Goal: Transaction & Acquisition: Purchase product/service

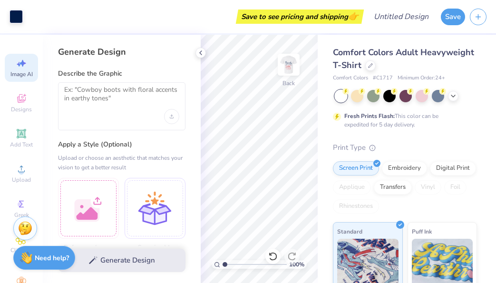
select select "4"
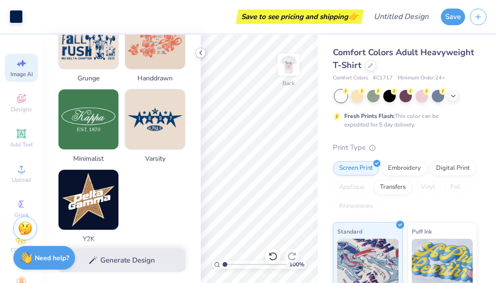
click at [202, 54] on icon at bounding box center [201, 53] width 8 height 8
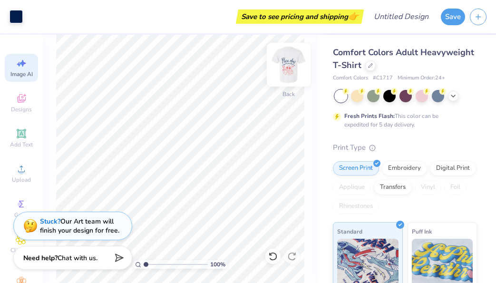
click at [287, 65] on img at bounding box center [289, 65] width 38 height 38
click at [297, 63] on img at bounding box center [289, 65] width 38 height 38
click at [306, 64] on div "100 % Front" at bounding box center [180, 159] width 275 height 248
click at [286, 75] on img at bounding box center [289, 65] width 38 height 38
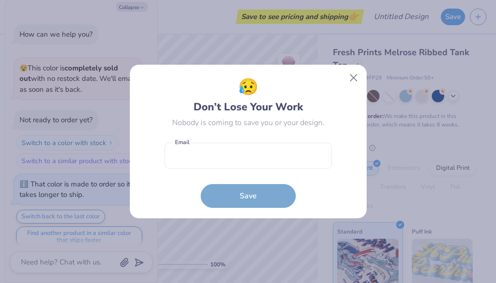
scroll to position [8, 0]
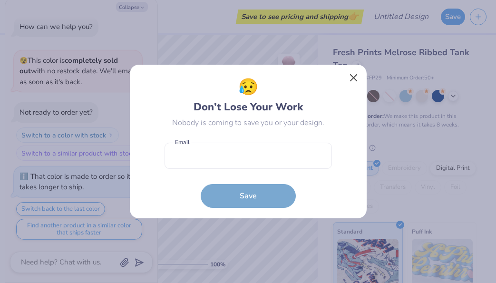
type textarea "x"
click at [349, 75] on button "Close" at bounding box center [354, 78] width 18 height 18
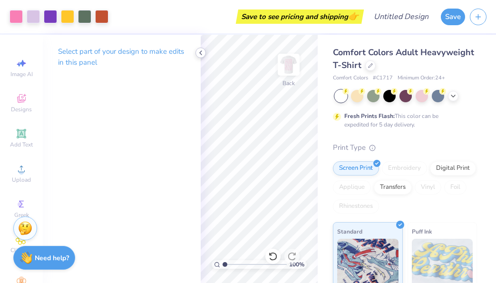
click at [203, 52] on icon at bounding box center [201, 53] width 8 height 8
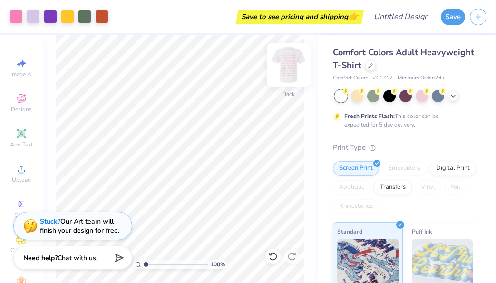
click at [295, 69] on img at bounding box center [289, 65] width 38 height 38
click at [284, 61] on img at bounding box center [289, 65] width 38 height 38
type input "3.64"
click at [163, 265] on input "range" at bounding box center [176, 264] width 64 height 9
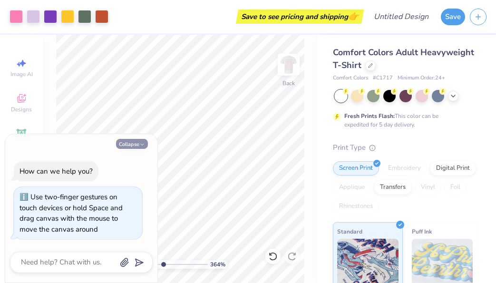
click at [140, 145] on icon "button" at bounding box center [142, 145] width 6 height 6
type textarea "x"
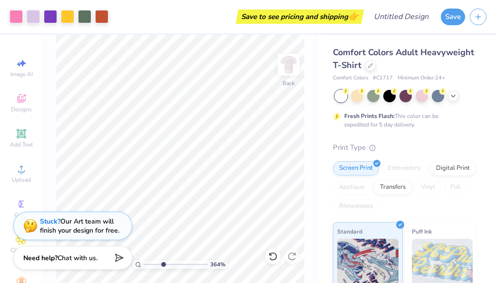
click at [150, 264] on input "range" at bounding box center [176, 264] width 64 height 9
type input "1"
click at [146, 264] on input "range" at bounding box center [176, 264] width 64 height 9
click at [293, 68] on img at bounding box center [289, 65] width 38 height 38
drag, startPoint x: 108, startPoint y: 225, endPoint x: 46, endPoint y: 240, distance: 63.7
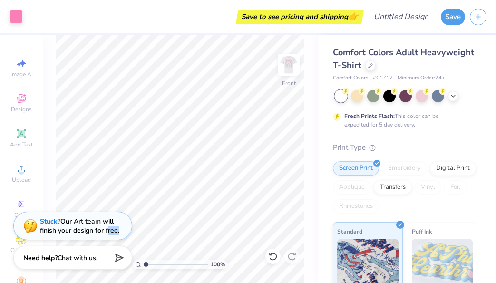
click at [46, 239] on div "Stuck? Our Art team will finish your design for free." at bounding box center [72, 226] width 119 height 29
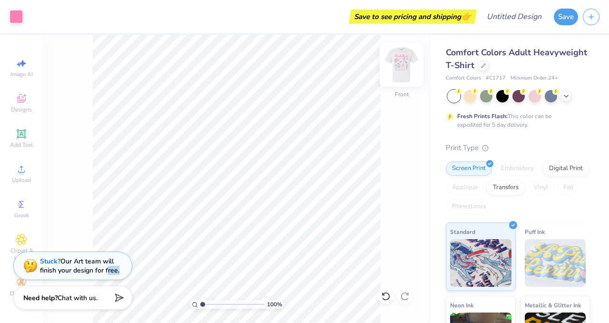
click at [396, 67] on img at bounding box center [402, 65] width 38 height 38
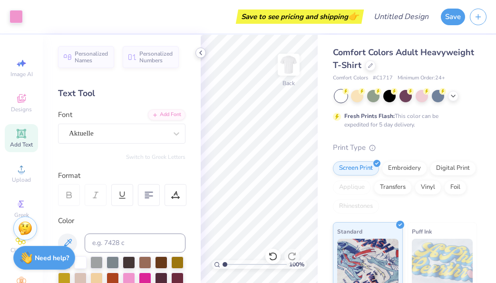
click at [200, 53] on polyline at bounding box center [201, 53] width 2 height 4
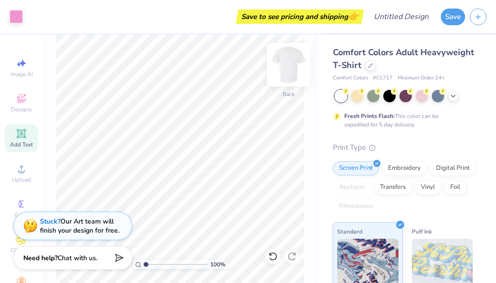
click at [294, 60] on img at bounding box center [289, 65] width 38 height 38
click at [291, 77] on img at bounding box center [289, 65] width 38 height 38
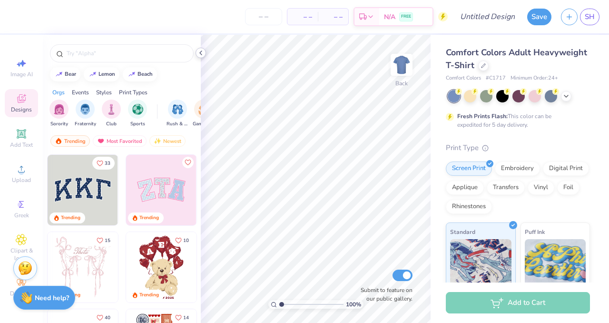
click at [203, 51] on icon at bounding box center [201, 53] width 8 height 8
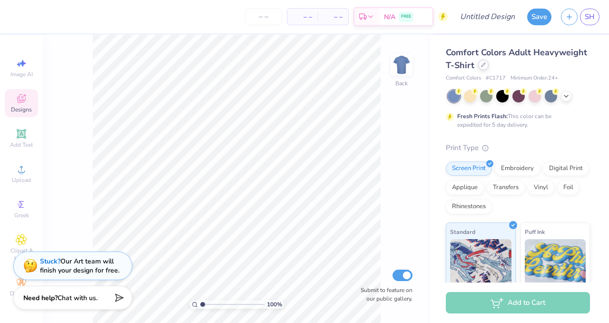
click at [482, 66] on icon at bounding box center [484, 65] width 4 height 4
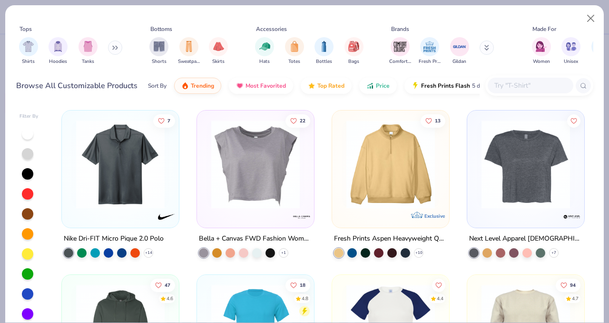
click at [28, 133] on div at bounding box center [27, 133] width 11 height 11
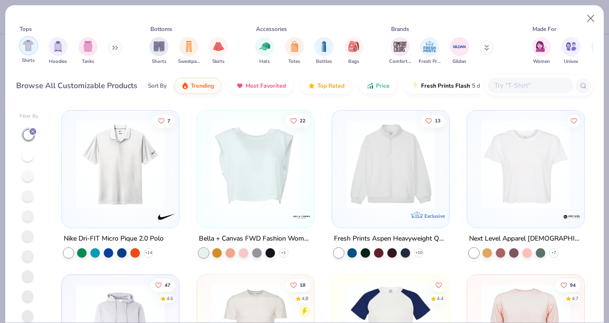
click at [29, 46] on img "filter for Shirts" at bounding box center [28, 45] width 11 height 11
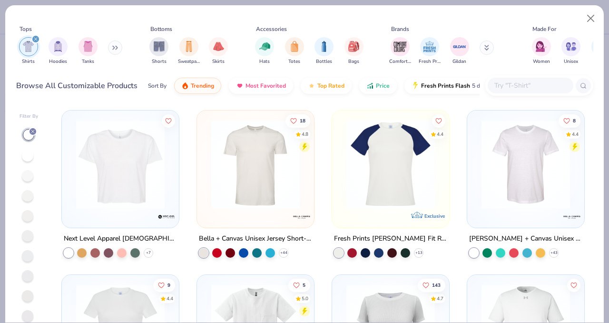
click at [116, 46] on icon at bounding box center [115, 47] width 6 height 5
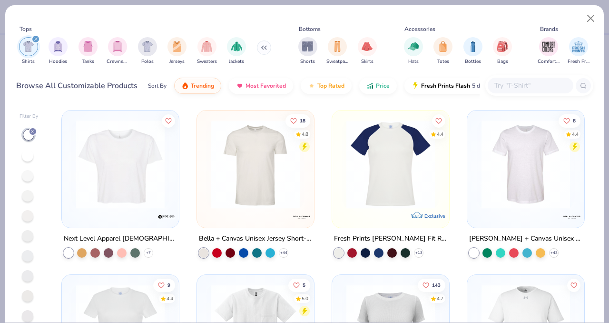
click at [174, 240] on div "Next Level Apparel Ladies' Festival Cali Crop T-Shirt" at bounding box center [120, 239] width 113 height 12
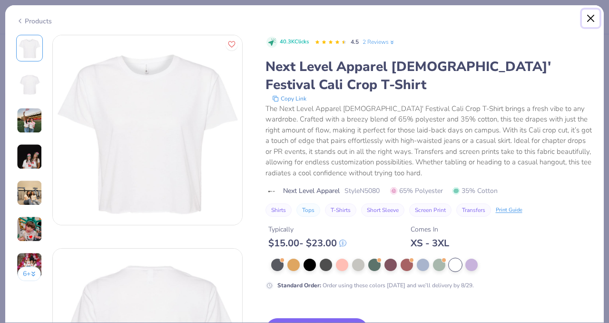
click at [590, 20] on button "Close" at bounding box center [591, 19] width 18 height 18
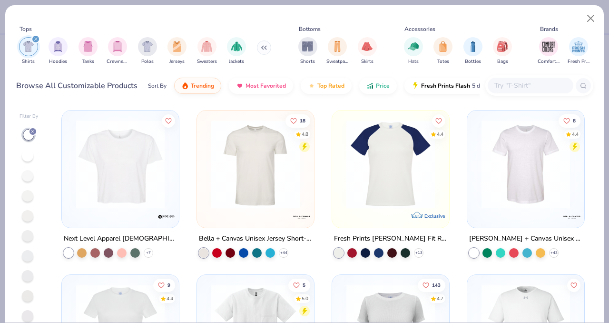
click at [35, 39] on icon "filter for Shirts" at bounding box center [35, 39] width 3 height 3
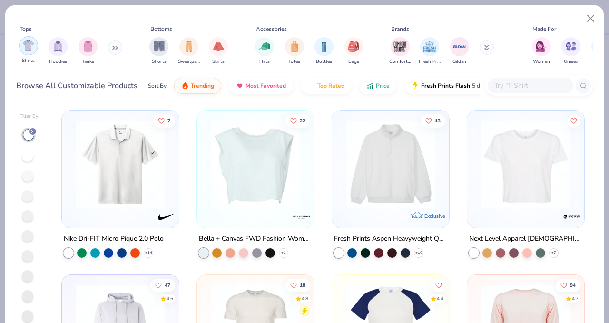
click at [23, 50] on img "filter for Shirts" at bounding box center [28, 45] width 11 height 11
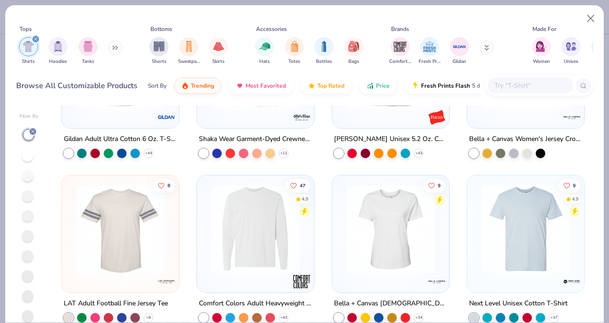
scroll to position [630, 0]
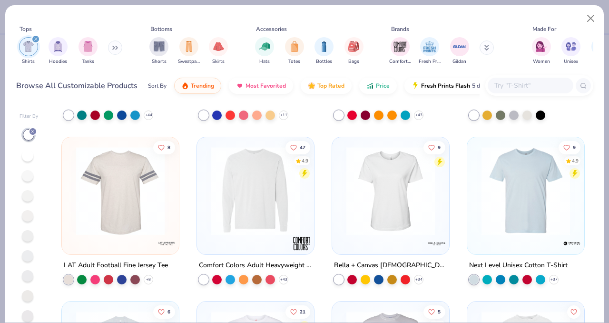
click at [371, 183] on img at bounding box center [391, 191] width 98 height 89
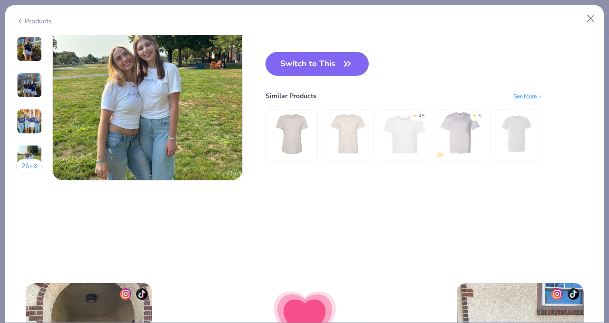
scroll to position [1265, 0]
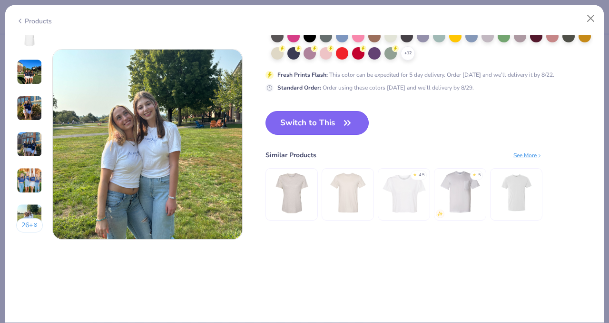
click at [318, 120] on button "Switch to This" at bounding box center [317, 123] width 103 height 24
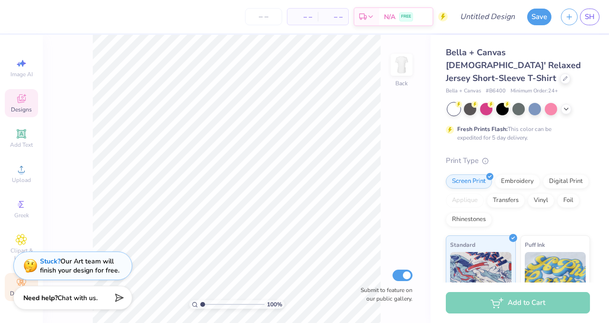
click at [23, 282] on icon at bounding box center [21, 282] width 11 height 11
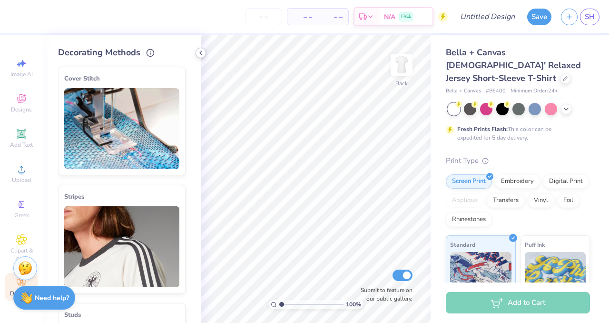
click at [201, 52] on icon at bounding box center [201, 53] width 8 height 8
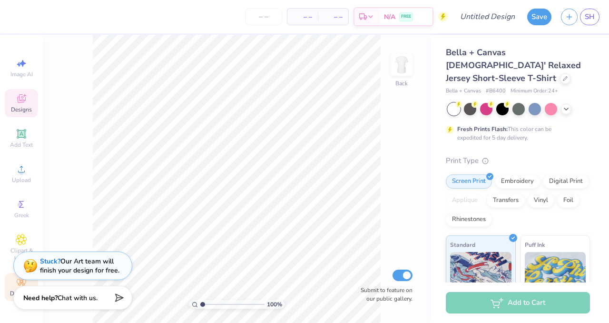
click at [16, 105] on div "Designs" at bounding box center [21, 103] width 33 height 28
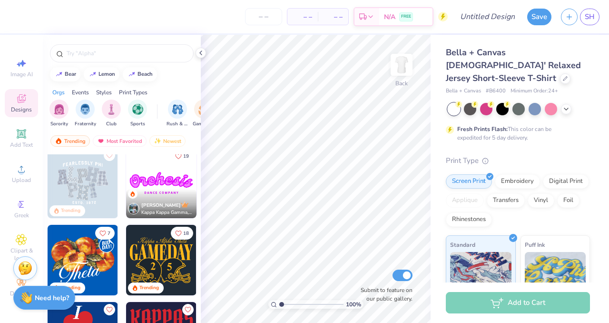
scroll to position [240, 0]
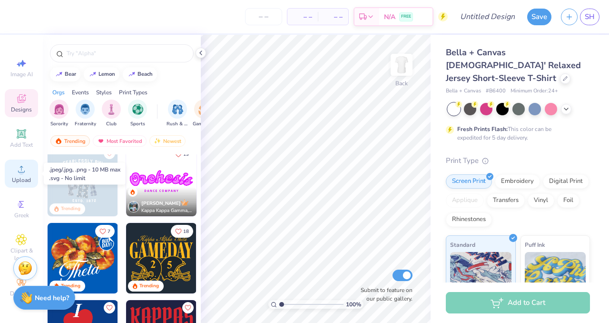
click at [25, 166] on icon at bounding box center [21, 168] width 11 height 11
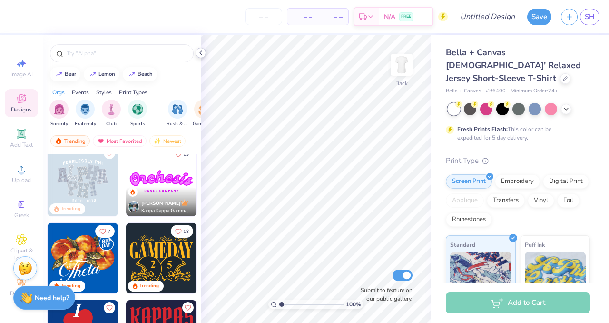
click at [202, 52] on icon at bounding box center [201, 53] width 8 height 8
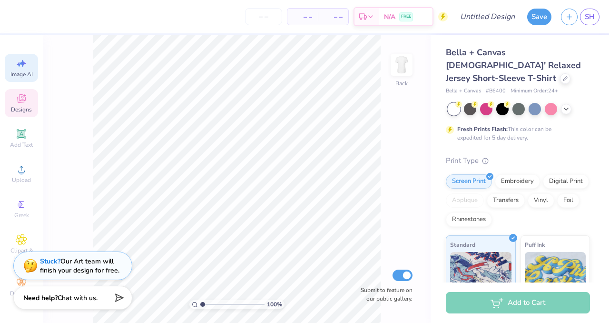
click at [22, 63] on icon at bounding box center [23, 63] width 7 height 7
select select "4"
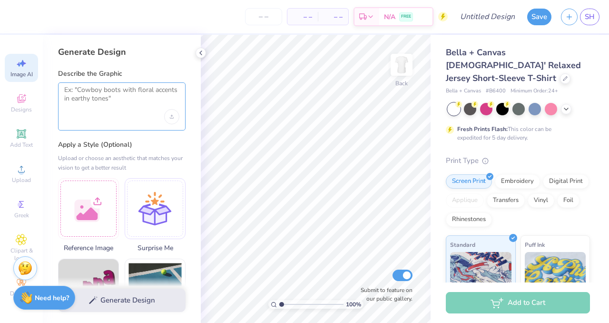
click at [133, 101] on textarea at bounding box center [121, 98] width 115 height 24
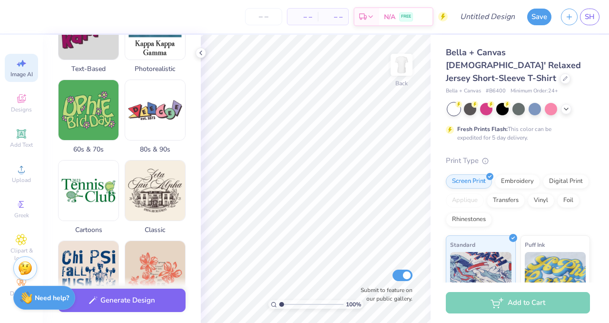
scroll to position [264, 0]
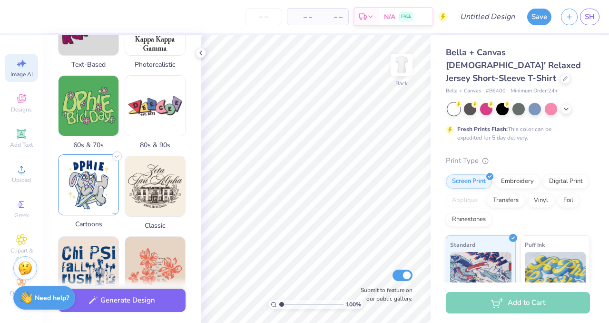
type textarea "Chickens walking across the street"
click at [90, 187] on img at bounding box center [89, 185] width 60 height 60
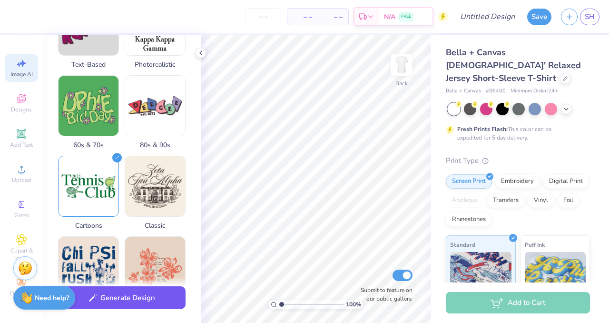
click at [123, 303] on button "Generate Design" at bounding box center [122, 297] width 128 height 23
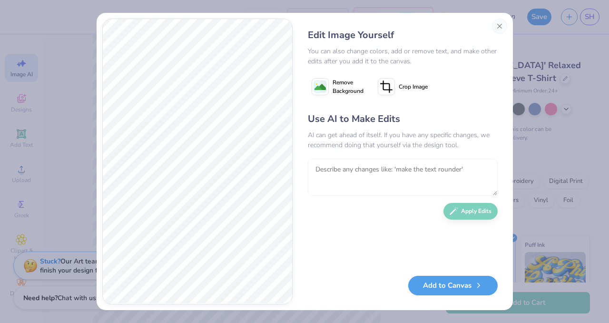
click at [331, 170] on textarea at bounding box center [403, 176] width 190 height 37
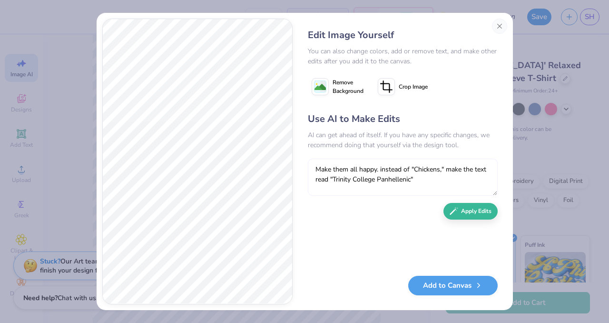
type textarea "Make them all happy. instead of "Chickens," make the text read "Trinity College…"
click at [462, 213] on button "Apply Edits" at bounding box center [471, 211] width 54 height 17
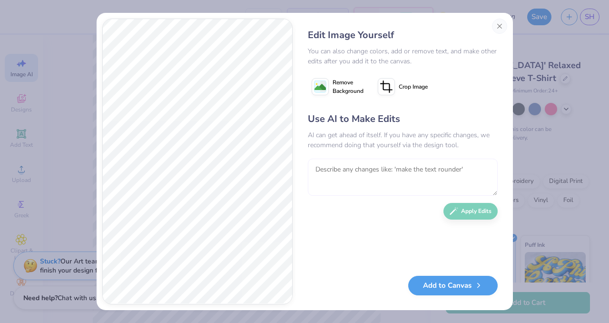
click at [448, 177] on textarea at bounding box center [403, 176] width 190 height 37
click at [469, 285] on button "Add to Canvas" at bounding box center [452, 283] width 89 height 20
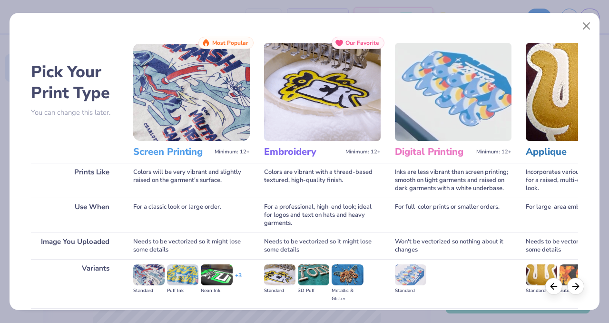
scroll to position [104, 0]
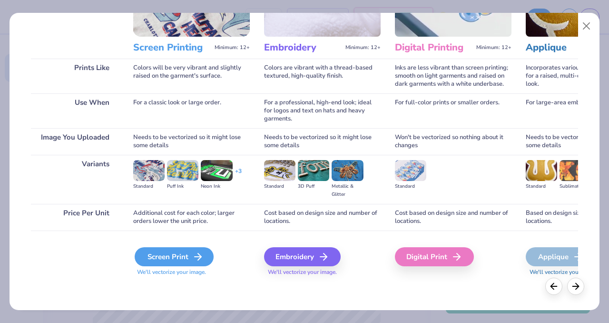
click at [174, 257] on div "Screen Print" at bounding box center [174, 256] width 79 height 19
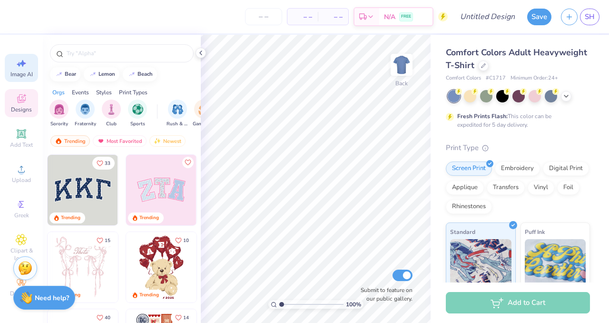
click at [17, 62] on icon at bounding box center [21, 63] width 11 height 11
select select "4"
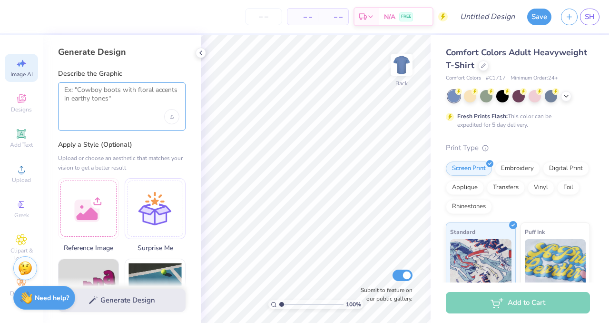
click at [122, 88] on textarea at bounding box center [121, 98] width 115 height 24
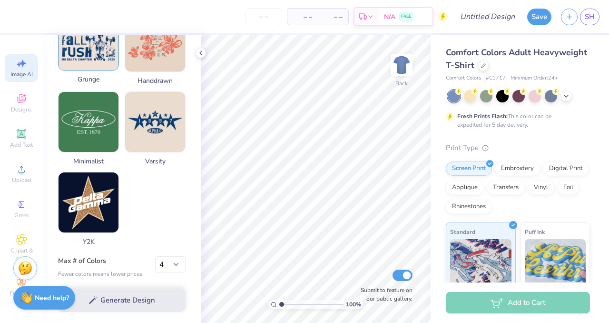
scroll to position [491, 0]
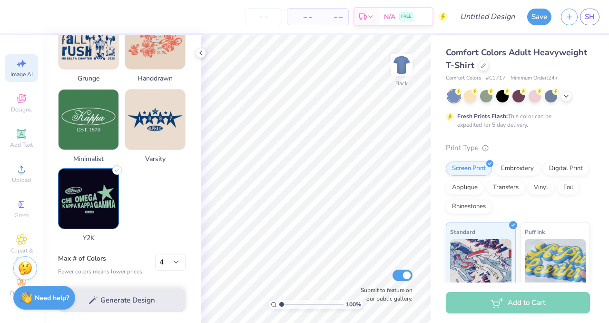
click at [96, 197] on img at bounding box center [89, 198] width 60 height 60
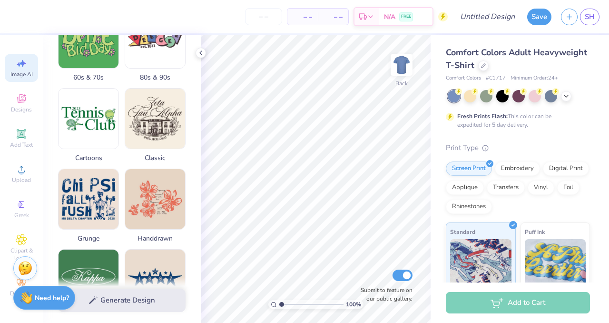
scroll to position [0, 0]
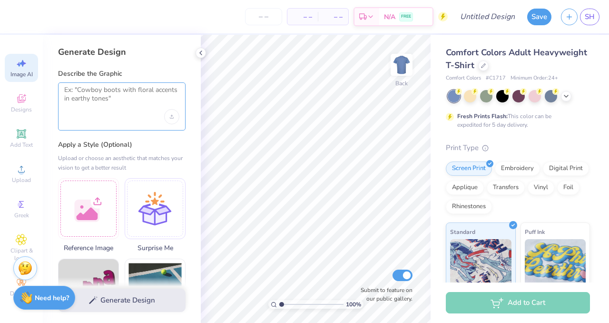
click at [116, 103] on textarea at bounding box center [121, 98] width 115 height 24
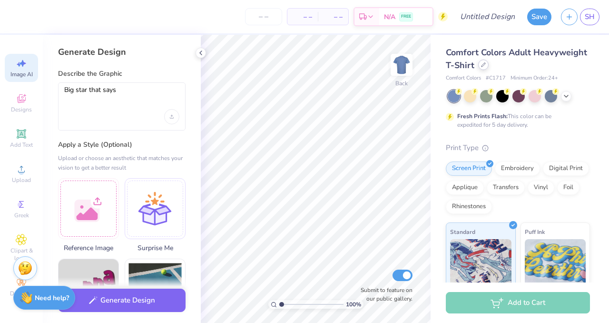
click at [483, 67] on div at bounding box center [483, 64] width 10 height 10
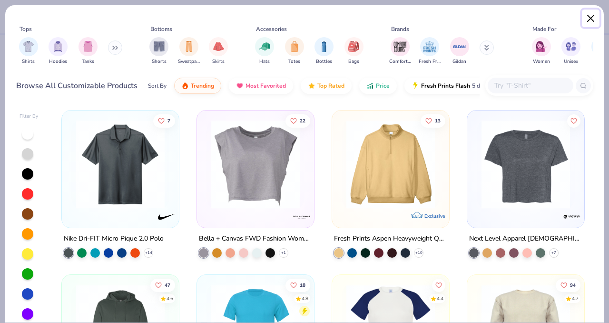
click at [593, 22] on button "Close" at bounding box center [591, 19] width 18 height 18
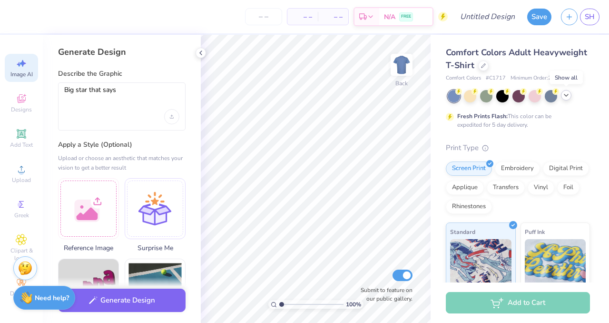
click at [566, 94] on icon at bounding box center [567, 95] width 8 height 8
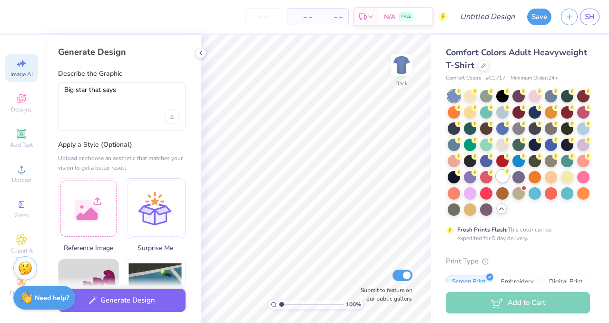
click at [500, 179] on div at bounding box center [502, 176] width 12 height 12
click at [132, 92] on textarea "Big star that says" at bounding box center [121, 98] width 115 height 24
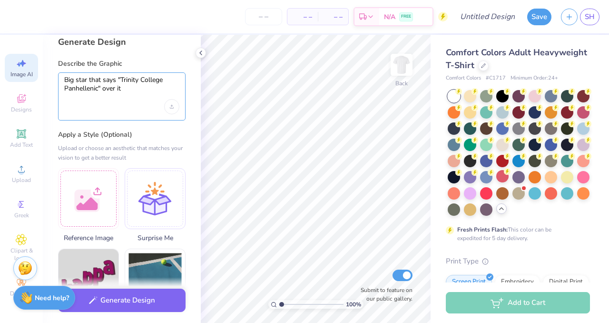
scroll to position [11, 0]
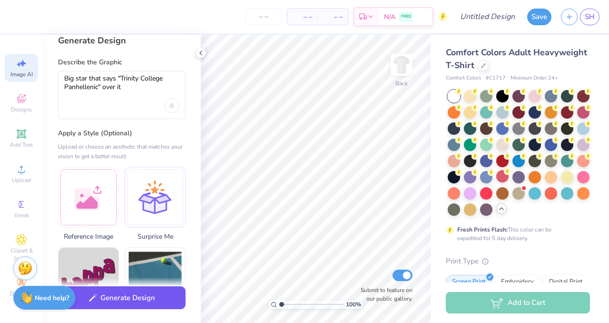
click at [125, 301] on button "Generate Design" at bounding box center [122, 297] width 128 height 23
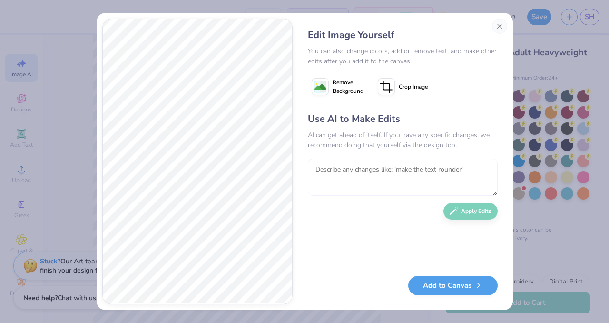
click at [387, 169] on textarea at bounding box center [403, 176] width 190 height 37
click at [499, 31] on button "Close" at bounding box center [499, 26] width 15 height 15
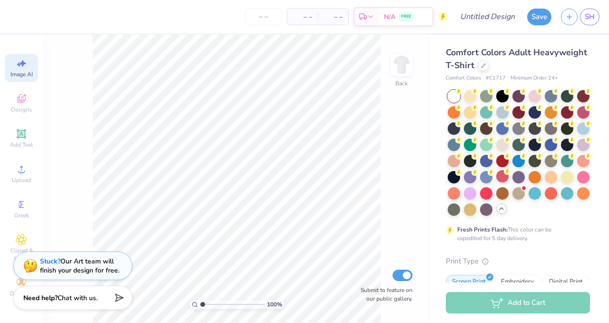
click at [27, 65] on icon at bounding box center [21, 63] width 11 height 11
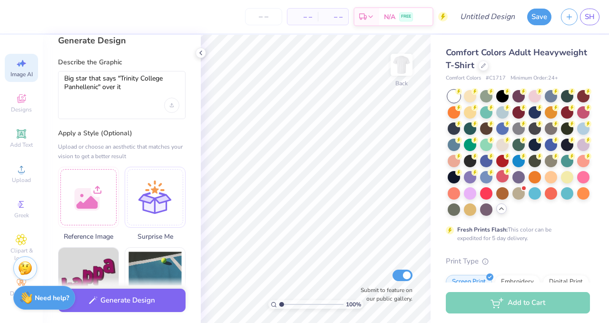
scroll to position [0, 0]
drag, startPoint x: 145, startPoint y: 91, endPoint x: 62, endPoint y: 79, distance: 83.2
click at [62, 79] on div "Big star that says "Trinity College Panhellenic" over it" at bounding box center [122, 95] width 128 height 48
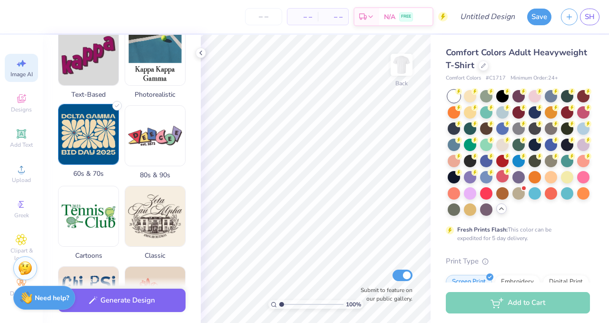
scroll to position [245, 0]
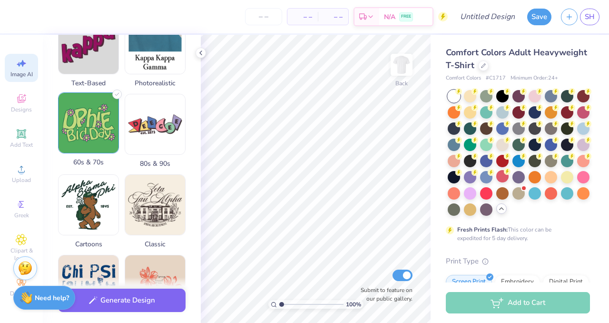
type textarea "Group of chickens in black and white walking across a street"
click at [93, 221] on img at bounding box center [89, 205] width 60 height 60
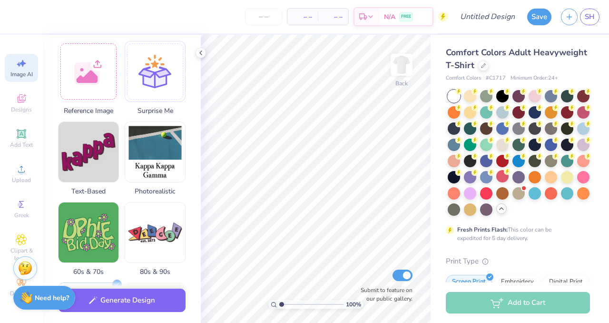
scroll to position [0, 0]
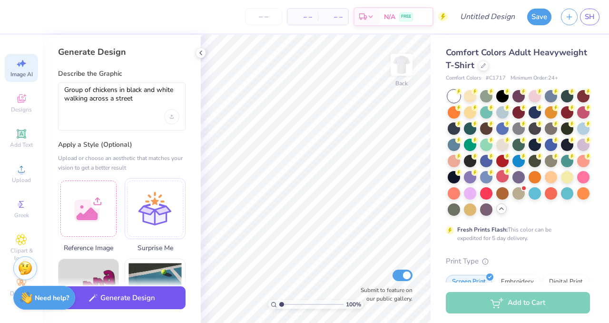
click at [119, 295] on button "Generate Design" at bounding box center [122, 297] width 128 height 23
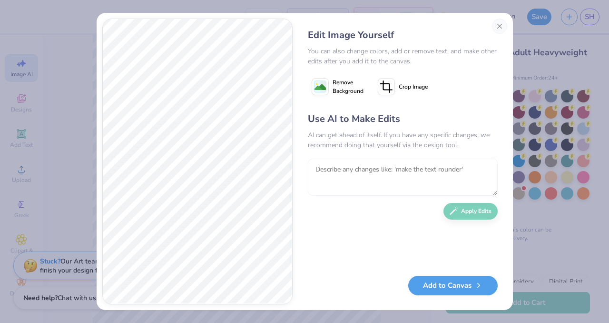
click at [365, 171] on textarea at bounding box center [403, 176] width 190 height 37
click at [342, 169] on textarea "Make the chickens in black and white" at bounding box center [403, 176] width 190 height 37
click at [380, 170] on textarea "Make them 4 chickens in black and white" at bounding box center [403, 176] width 190 height 37
click at [468, 168] on textarea "Make them 4 chickens. Make it in black and white" at bounding box center [403, 176] width 190 height 37
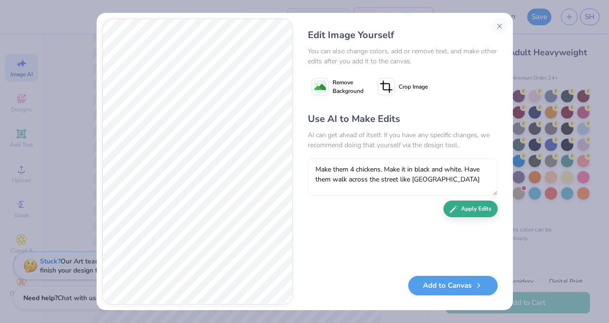
type textarea "Make them 4 chickens. Make it in black and white. Have them walk across the str…"
click at [477, 211] on button "Apply Edits" at bounding box center [471, 208] width 54 height 17
